Goal: Transaction & Acquisition: Book appointment/travel/reservation

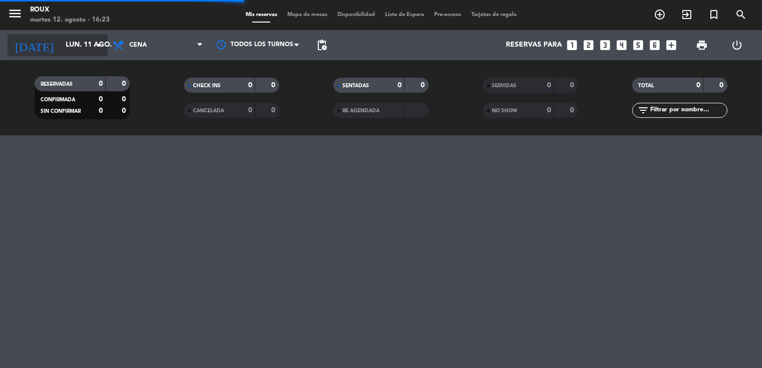
click at [85, 54] on div "[DATE] [DATE] arrow_drop_down" at bounding box center [58, 45] width 100 height 22
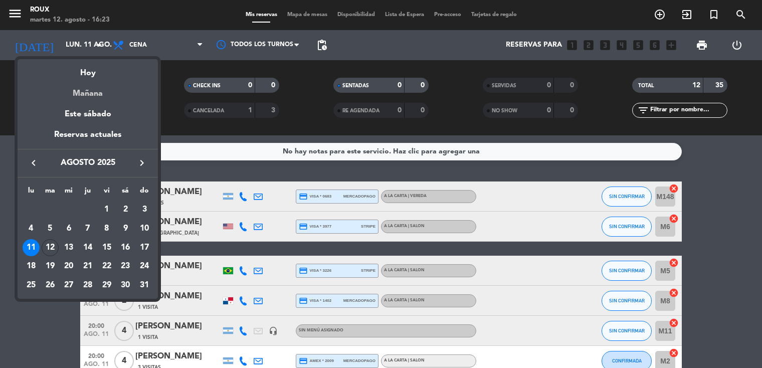
click at [89, 92] on div "Mañana" at bounding box center [88, 90] width 140 height 21
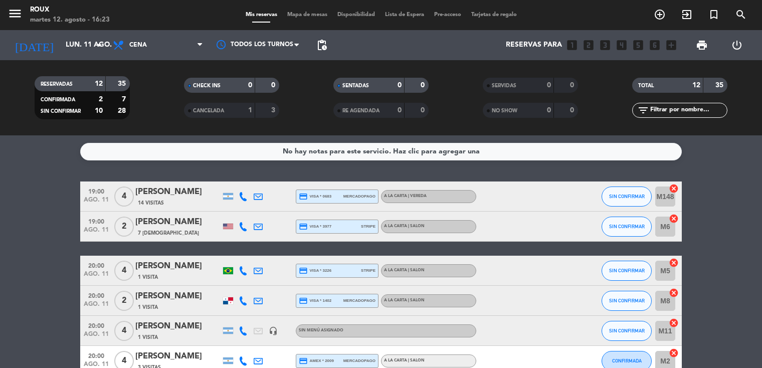
type input "mié. 13 ago."
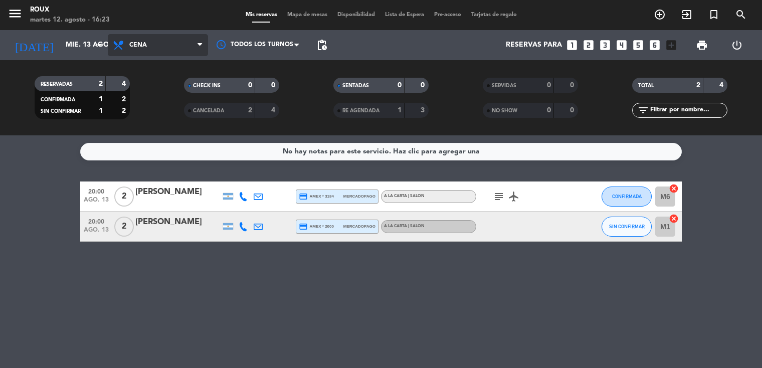
click at [154, 48] on span "Cena" at bounding box center [158, 45] width 100 height 22
click at [150, 94] on div "menu [PERSON_NAME] [DATE] 12. agosto - 16:23 Mis reservas Mapa de mesas Disponi…" at bounding box center [381, 67] width 762 height 135
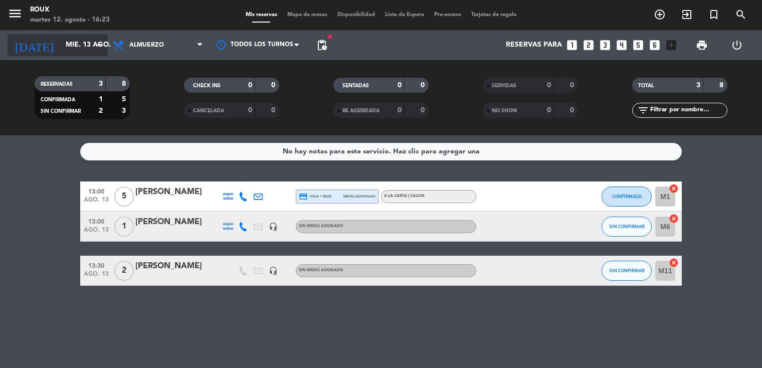
click at [100, 50] on icon "arrow_drop_down" at bounding box center [99, 45] width 12 height 12
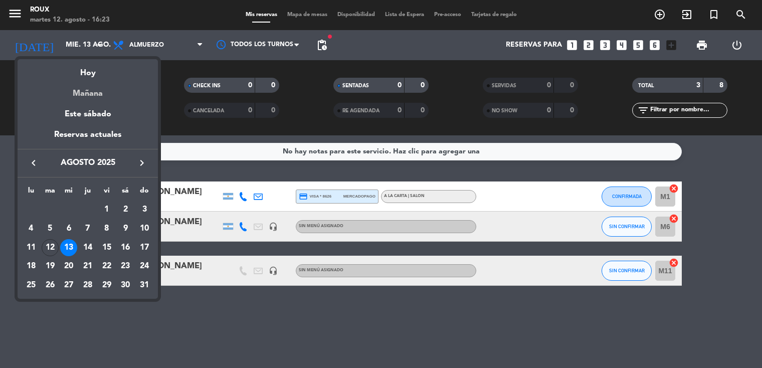
click at [88, 90] on div "Mañana" at bounding box center [88, 90] width 140 height 21
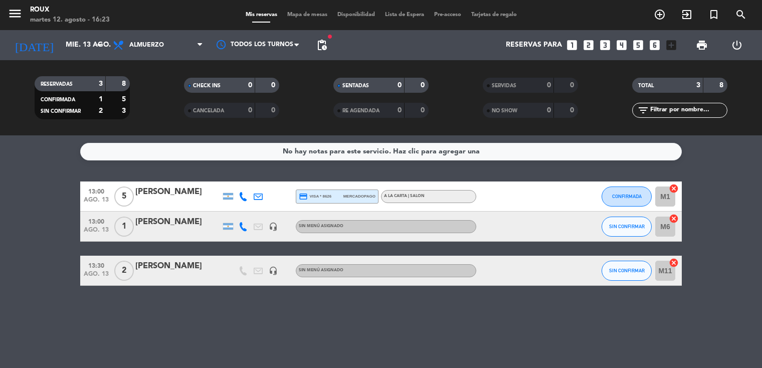
click at [301, 16] on span "Mapa de mesas" at bounding box center [307, 15] width 50 height 6
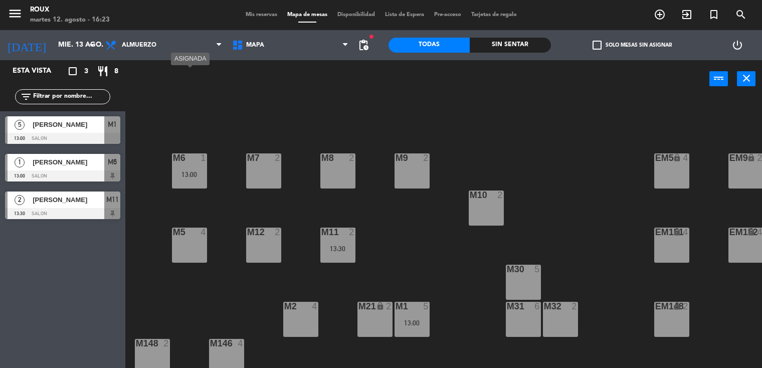
scroll to position [85, 0]
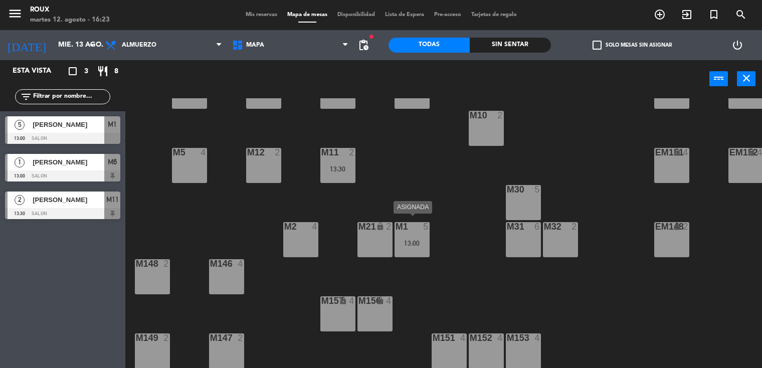
click at [415, 240] on div "13:00" at bounding box center [411, 243] width 35 height 7
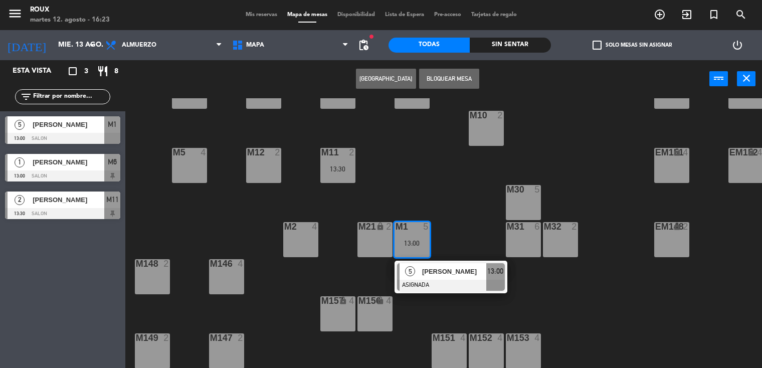
click at [173, 148] on div "M5" at bounding box center [173, 152] width 1 height 9
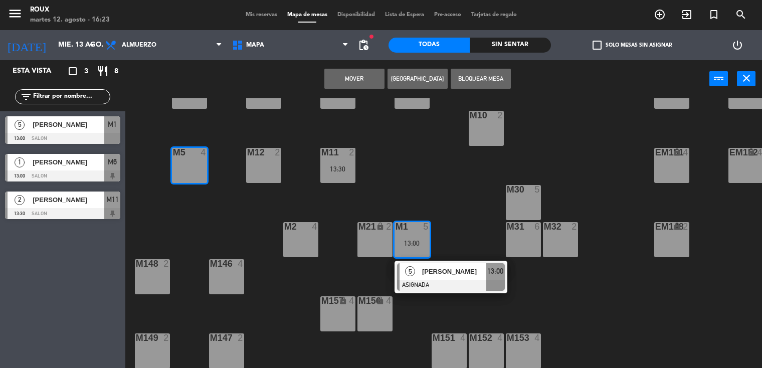
click at [365, 72] on button "Mover" at bounding box center [354, 79] width 60 height 20
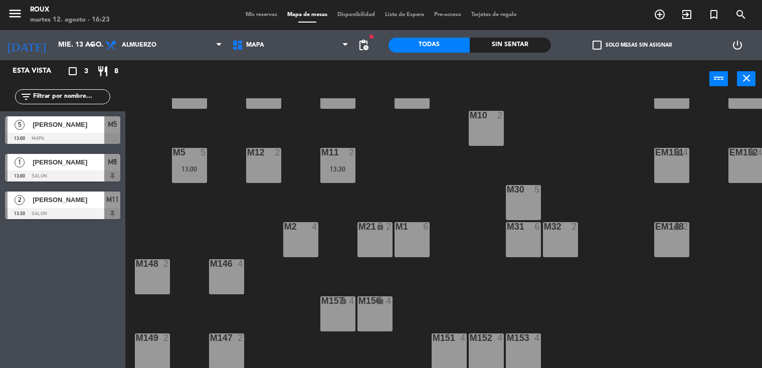
click at [297, 234] on div "M2 4" at bounding box center [300, 239] width 35 height 35
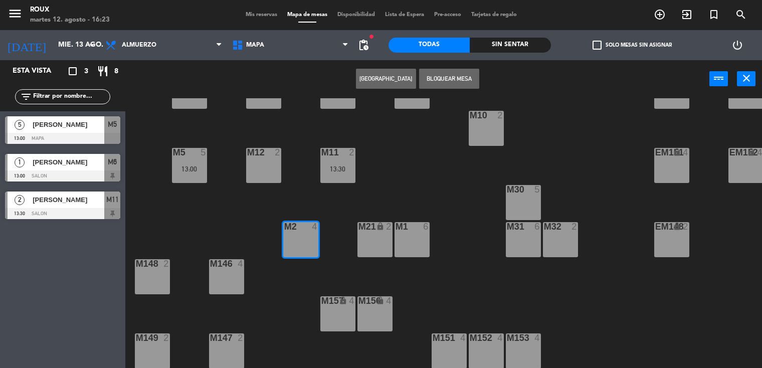
click at [393, 79] on button "[GEOGRAPHIC_DATA]" at bounding box center [386, 79] width 60 height 20
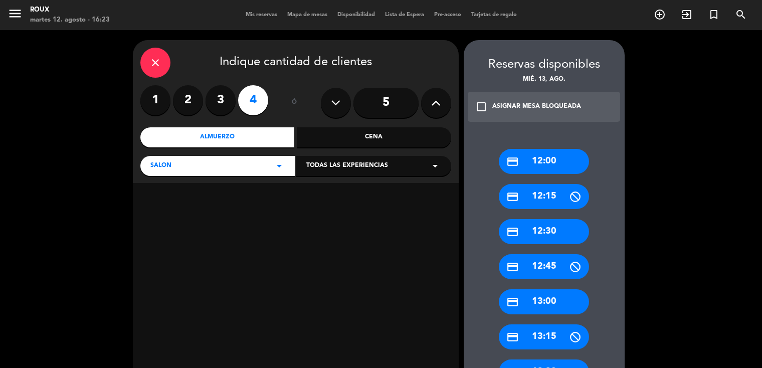
click at [550, 232] on div "credit_card 12:30" at bounding box center [544, 231] width 90 height 25
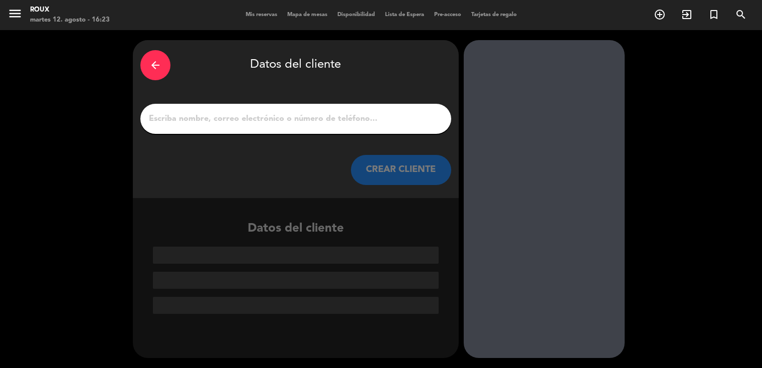
click at [245, 120] on input "1" at bounding box center [296, 119] width 296 height 14
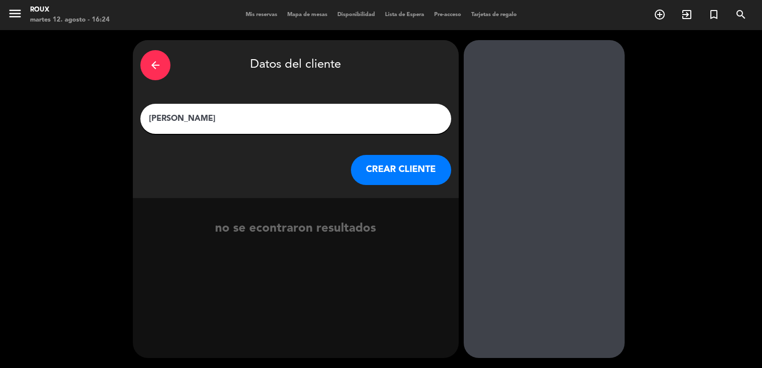
type input "[PERSON_NAME]"
click at [393, 174] on button "CREAR CLIENTE" at bounding box center [401, 170] width 100 height 30
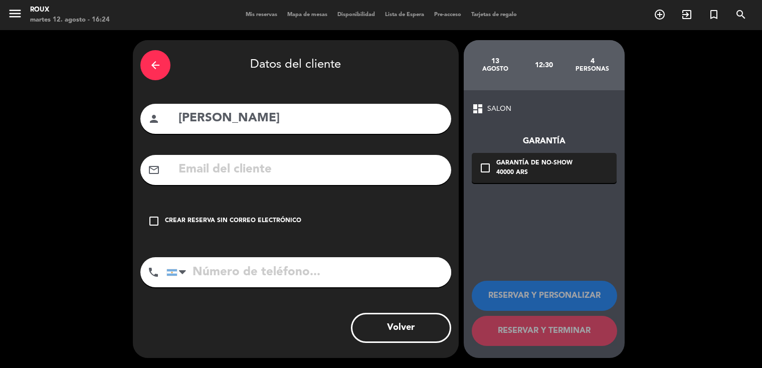
click at [154, 218] on icon "check_box_outline_blank" at bounding box center [154, 221] width 12 height 12
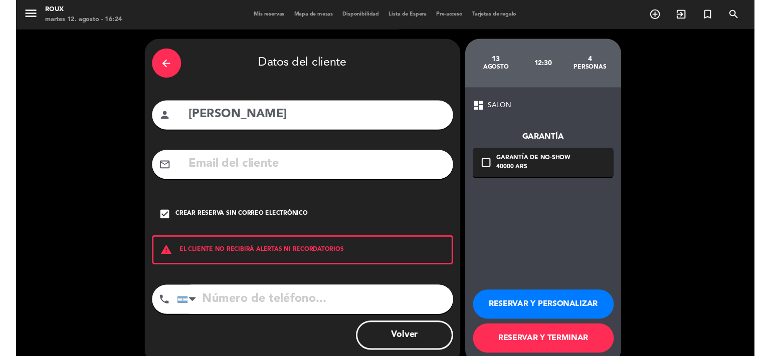
scroll to position [18, 0]
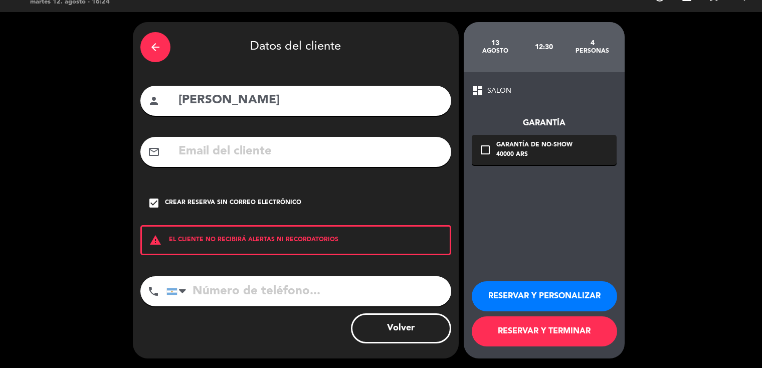
click at [639, 192] on div "arrow_back Datos del cliente person [PERSON_NAME] mail_outline check_box Crear …" at bounding box center [381, 190] width 762 height 356
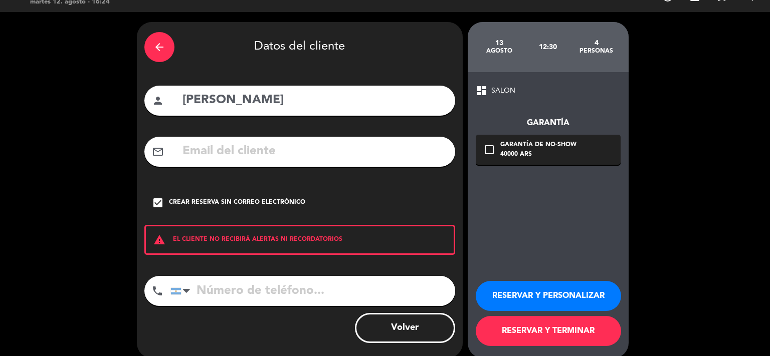
click at [559, 340] on button "RESERVAR Y TERMINAR" at bounding box center [548, 331] width 145 height 30
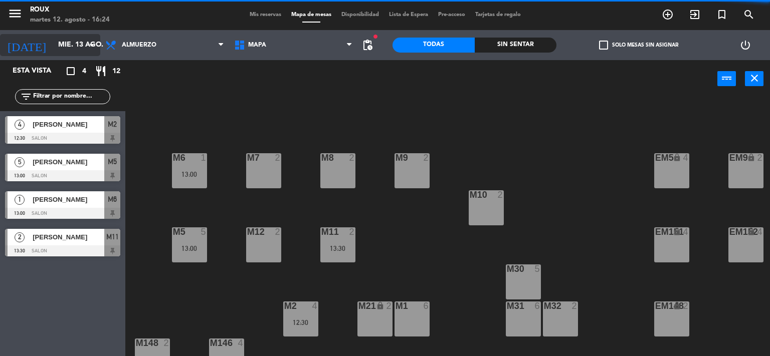
click at [53, 41] on input "mié. 13 ago." at bounding box center [100, 45] width 95 height 18
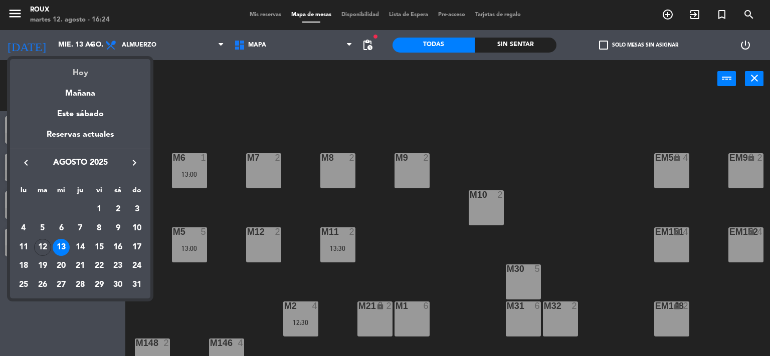
click at [79, 72] on div "Hoy" at bounding box center [80, 69] width 140 height 21
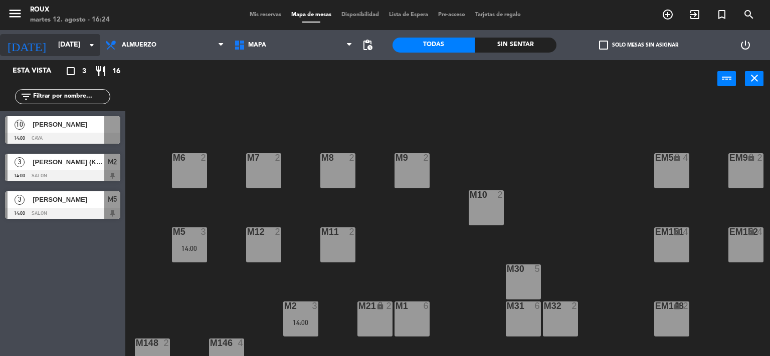
click at [72, 40] on input "[DATE]" at bounding box center [100, 45] width 95 height 18
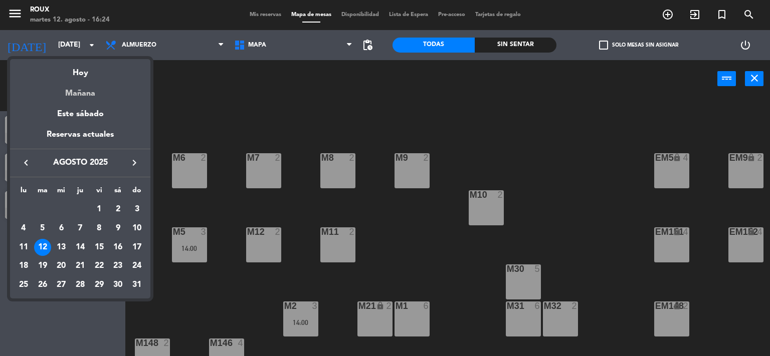
click at [76, 92] on div "Mañana" at bounding box center [80, 90] width 140 height 21
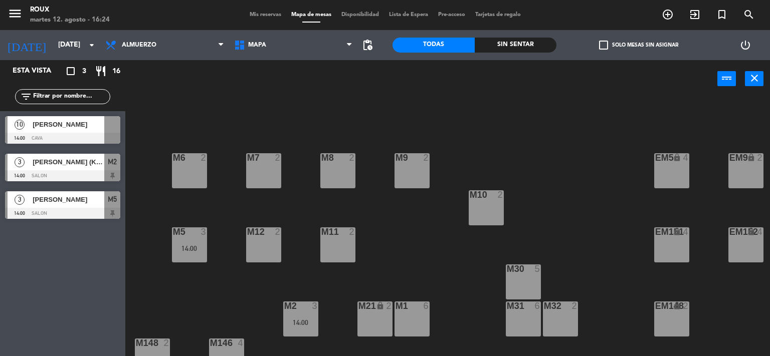
type input "mié. 13 ago."
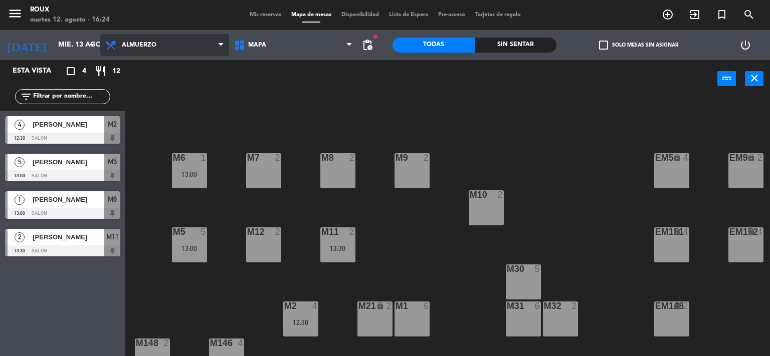
click at [148, 43] on span "Almuerzo" at bounding box center [139, 45] width 35 height 7
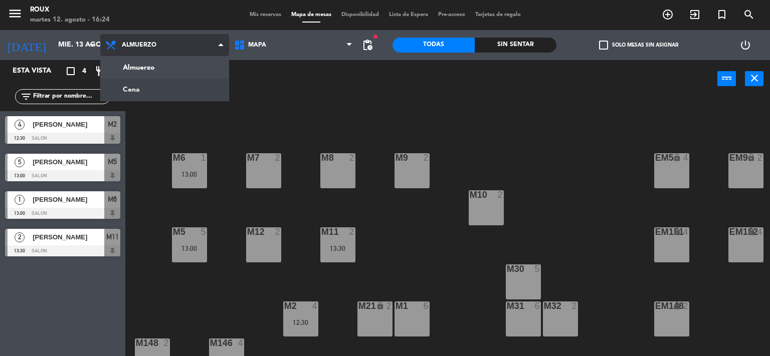
click at [144, 88] on ng-component "menu [PERSON_NAME] [DATE] 12. agosto - 16:24 Mis reservas Mapa de mesas Disponi…" at bounding box center [385, 178] width 770 height 357
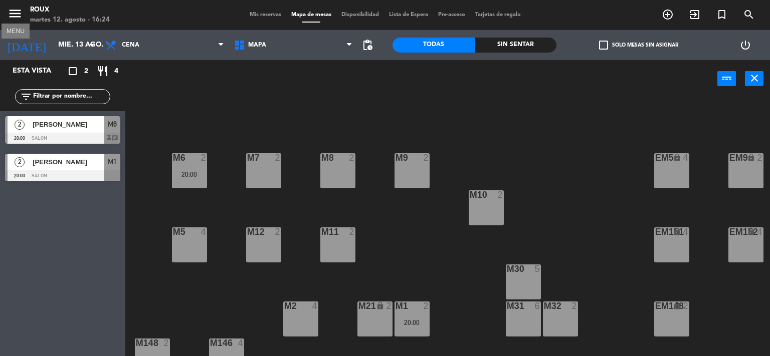
click at [14, 12] on icon "menu" at bounding box center [15, 13] width 15 height 15
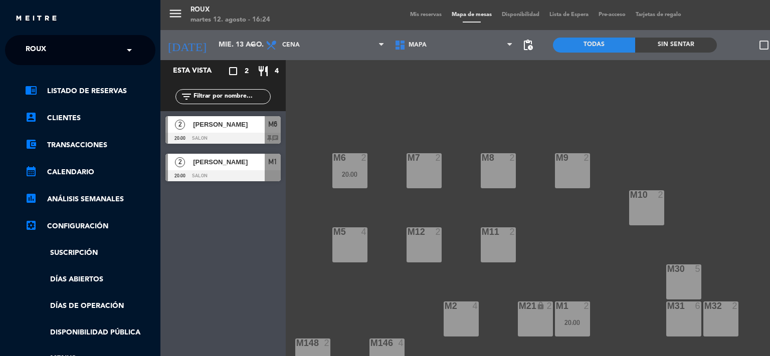
click at [407, 111] on div "menu [PERSON_NAME] [DATE] 12. agosto - 16:24 Mis reservas Mapa de mesas Disponi…" at bounding box center [545, 178] width 770 height 356
